Goal: Information Seeking & Learning: Learn about a topic

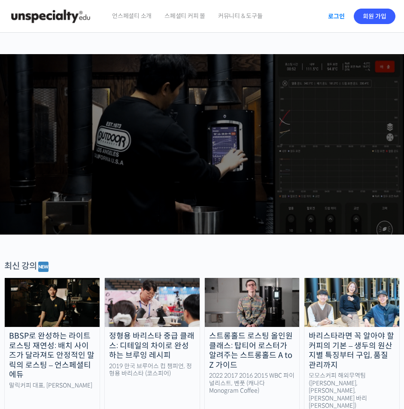
click at [330, 17] on link "로그인" at bounding box center [336, 16] width 27 height 20
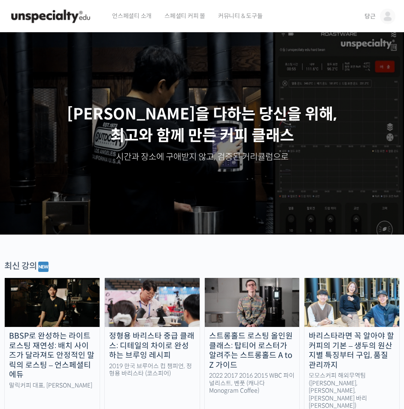
click at [367, 13] on span "당근" at bounding box center [369, 16] width 11 height 8
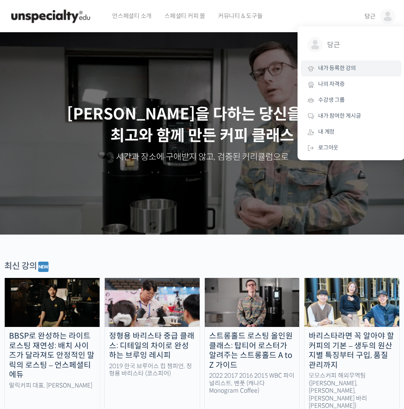
click at [335, 67] on span "내가 등록한 강의" at bounding box center [337, 67] width 38 height 7
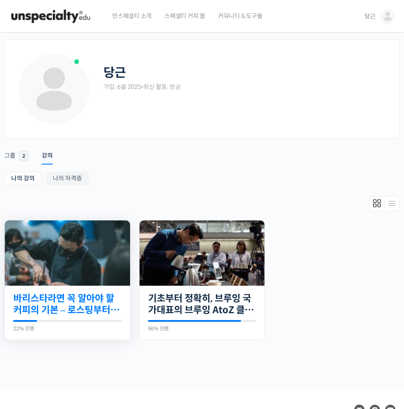
click at [72, 300] on link "바리스타라면 꼭 알아야 할 커피의 기본 – 로스팅부터 에스프레소까지" at bounding box center [67, 304] width 108 height 24
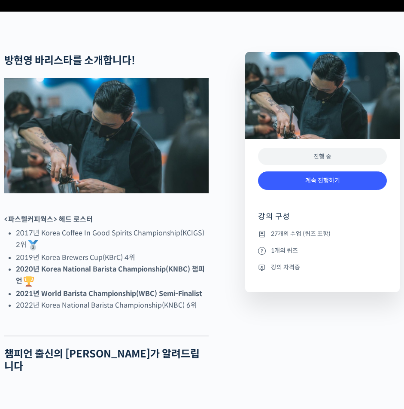
scroll to position [429, 0]
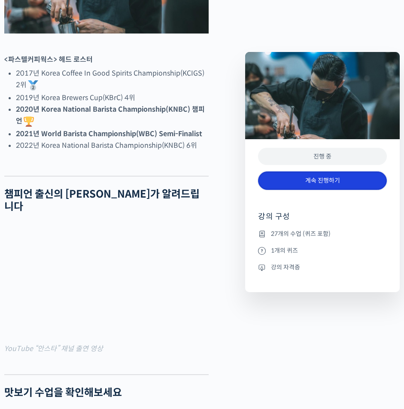
click at [342, 182] on link "계속 진행하기" at bounding box center [322, 180] width 129 height 18
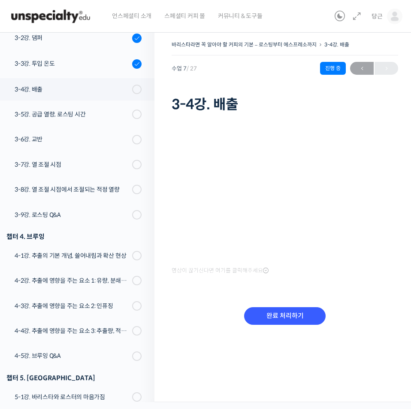
scroll to position [183, 0]
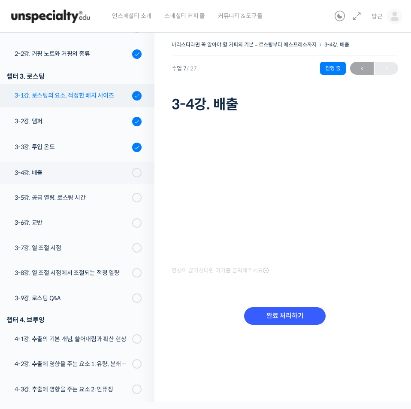
click at [118, 106] on link "3-1강. 로스팅의 요소, 적정한 배치 사이즈" at bounding box center [75, 95] width 159 height 23
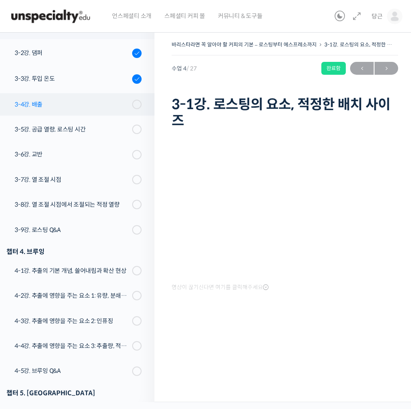
scroll to position [208, 0]
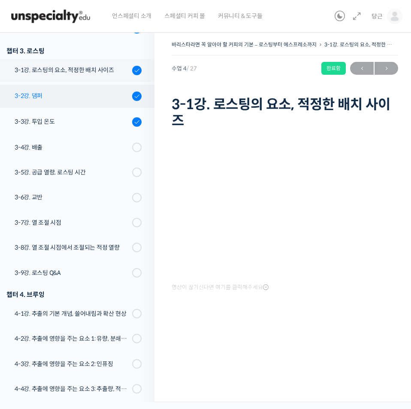
click at [79, 104] on link "3-2강. 댐퍼" at bounding box center [75, 96] width 159 height 23
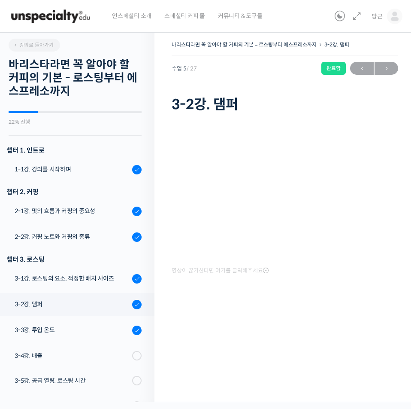
scroll to position [260, 0]
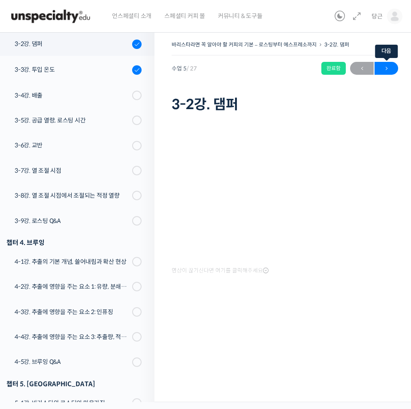
click at [378, 66] on span "→" at bounding box center [387, 69] width 24 height 12
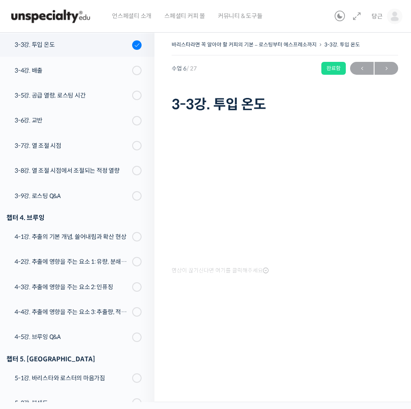
scroll to position [286, 0]
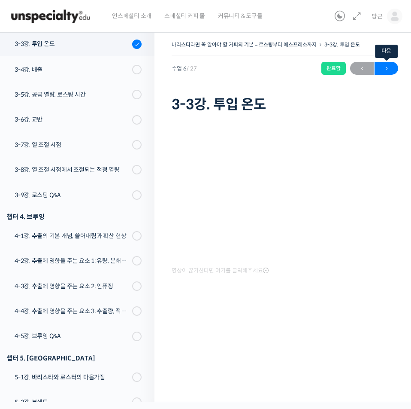
click at [386, 68] on span "→" at bounding box center [387, 69] width 24 height 12
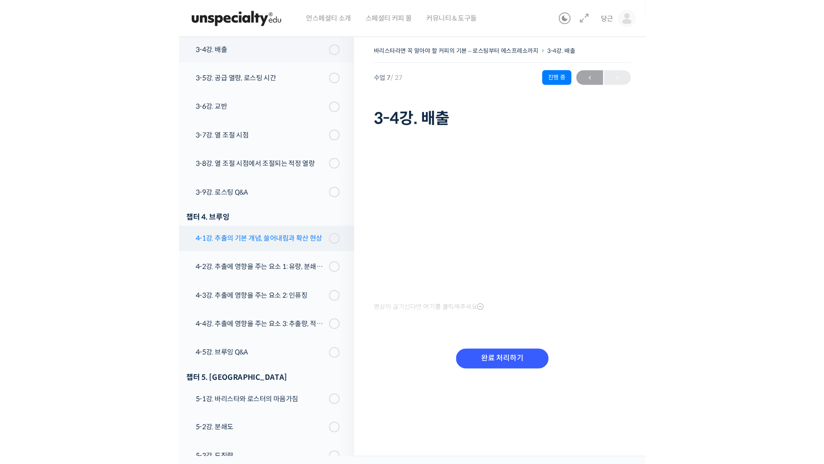
scroll to position [226, 0]
